Goal: Navigation & Orientation: Understand site structure

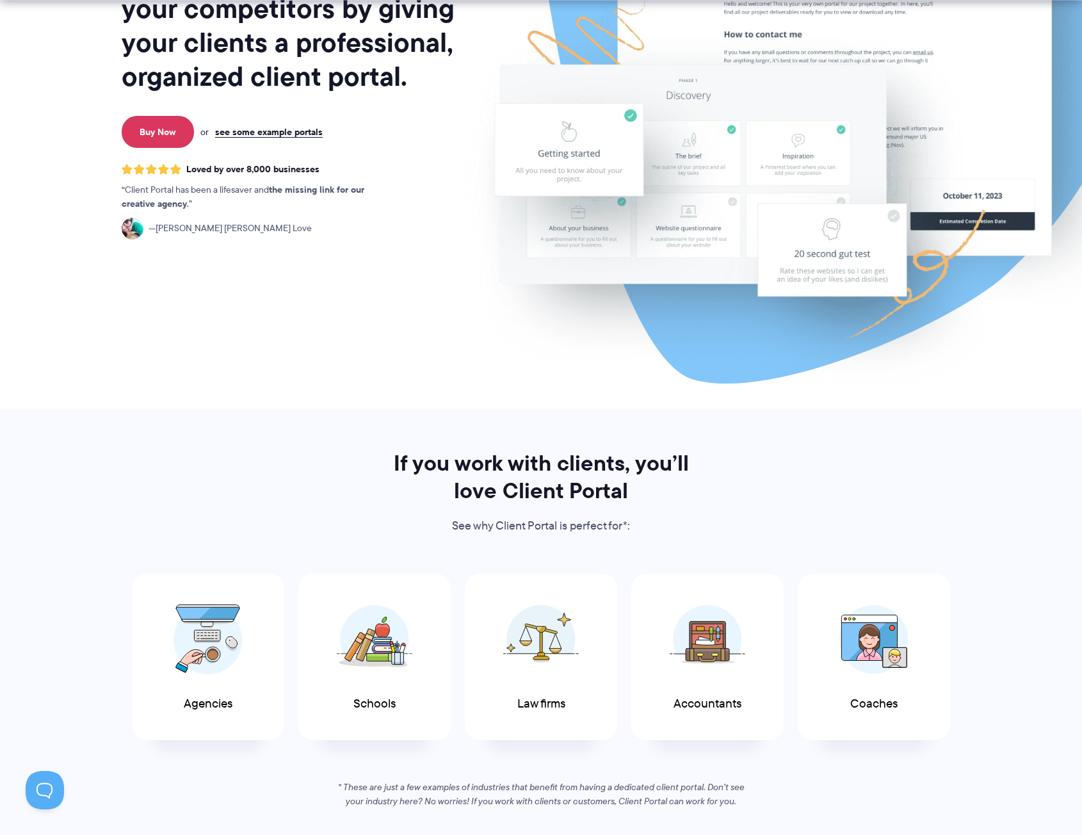
scroll to position [192, 0]
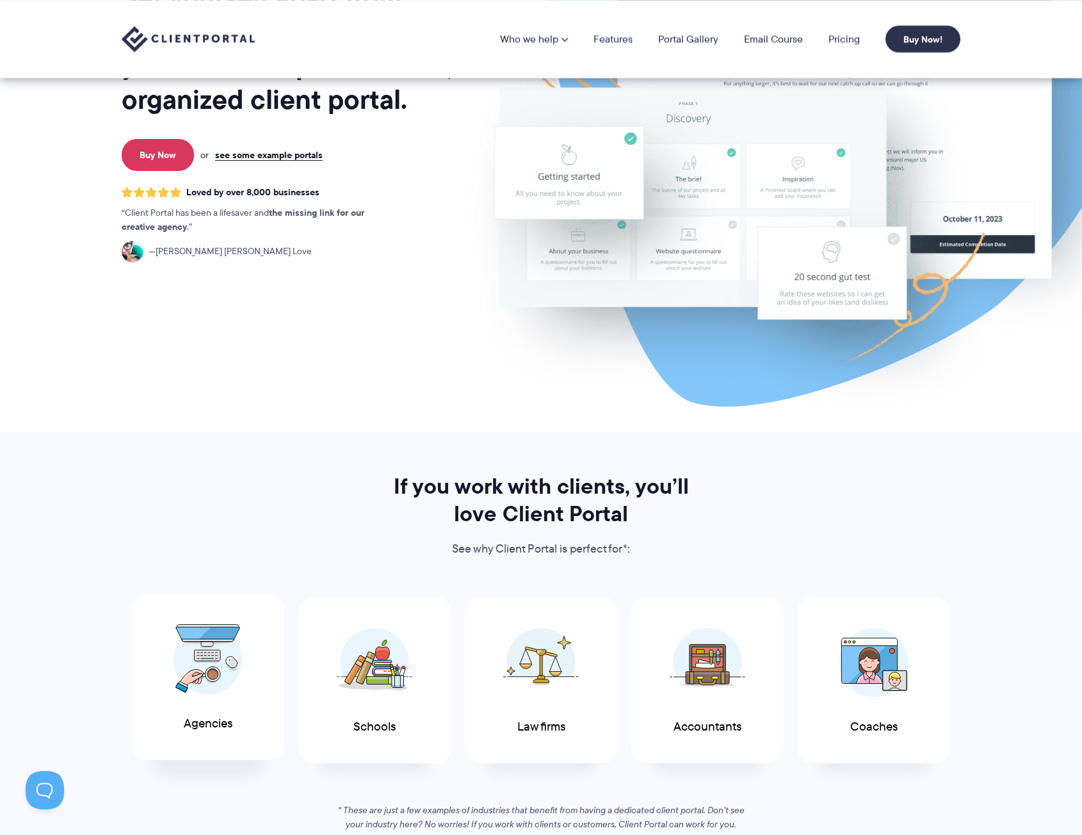
click at [221, 651] on img at bounding box center [208, 659] width 69 height 70
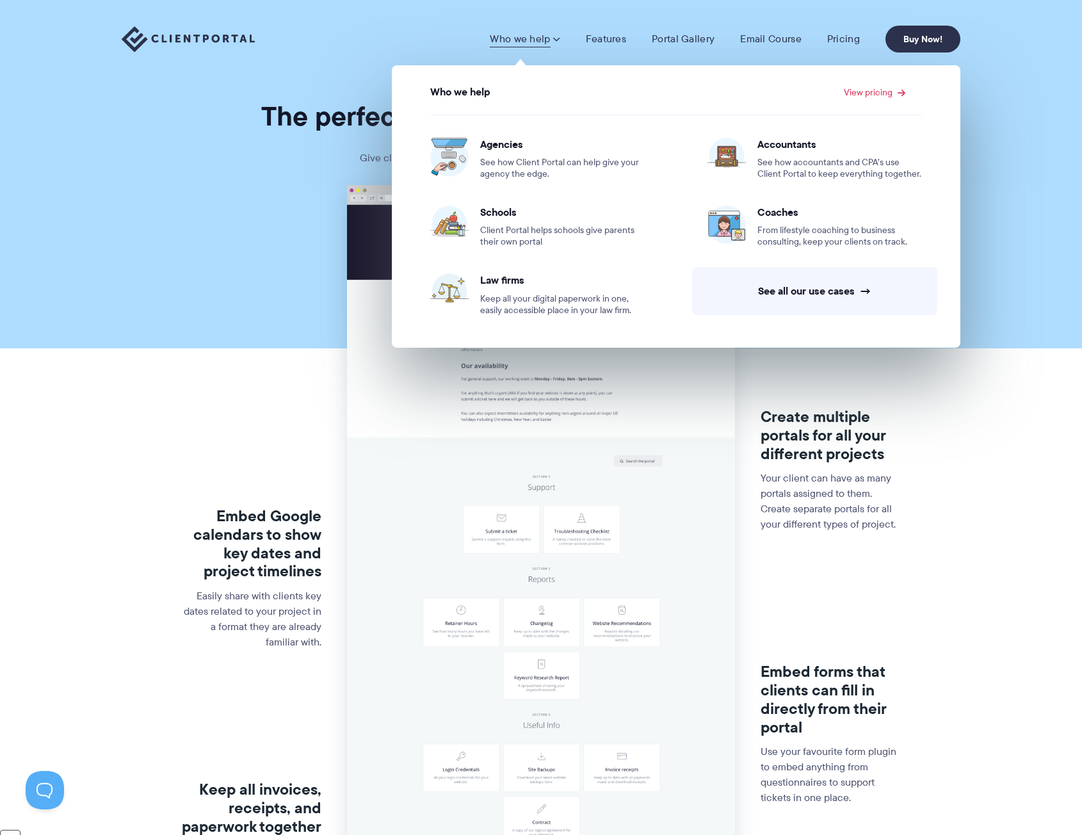
click at [175, 39] on img at bounding box center [188, 39] width 133 height 26
